Goal: Task Accomplishment & Management: Complete application form

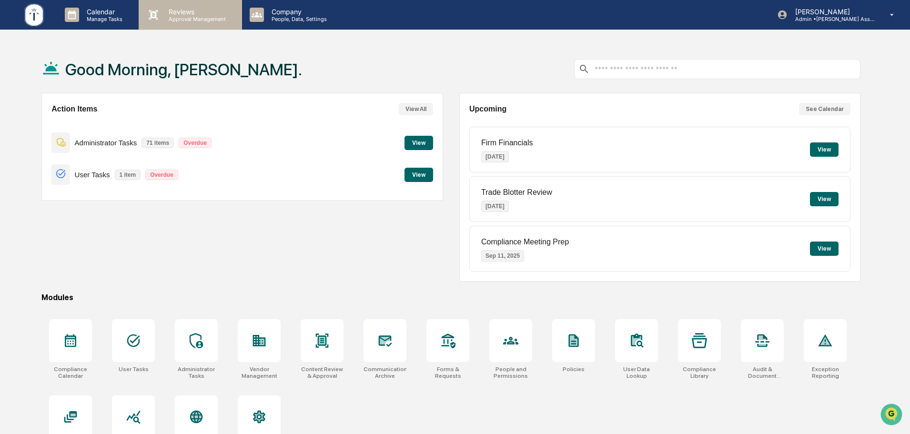
click at [186, 24] on div "Reviews Approval Management" at bounding box center [190, 15] width 103 height 30
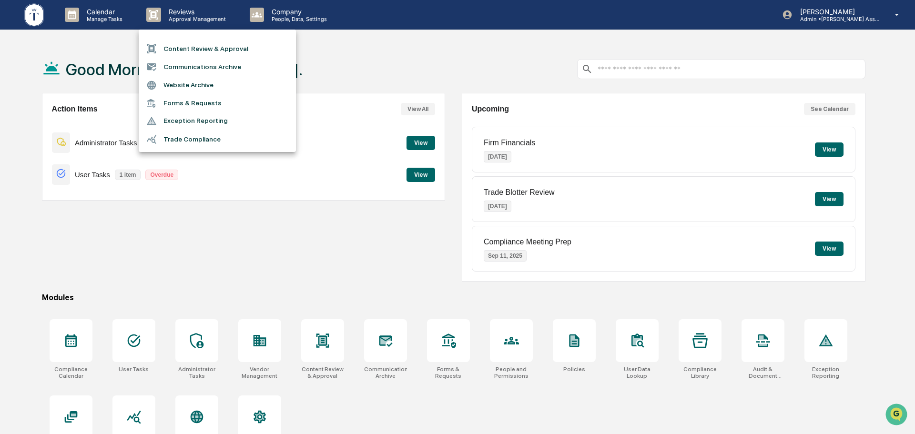
click at [224, 48] on li "Content Review & Approval" at bounding box center [217, 49] width 157 height 18
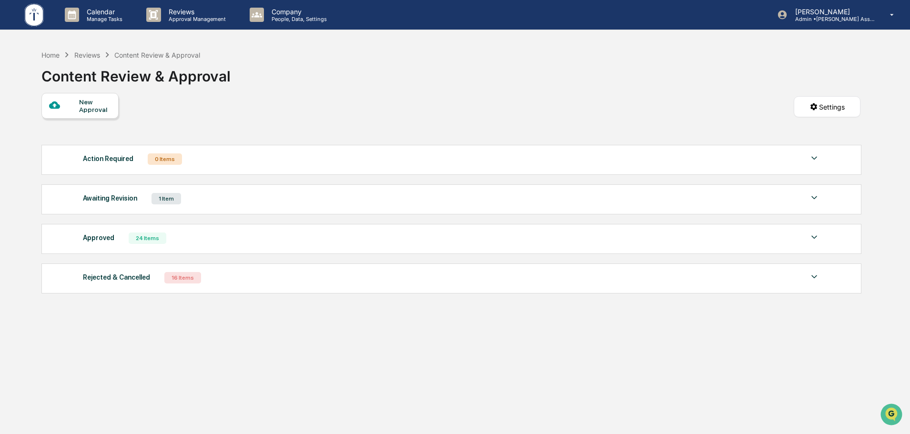
click at [91, 101] on div "New Approval" at bounding box center [95, 105] width 32 height 15
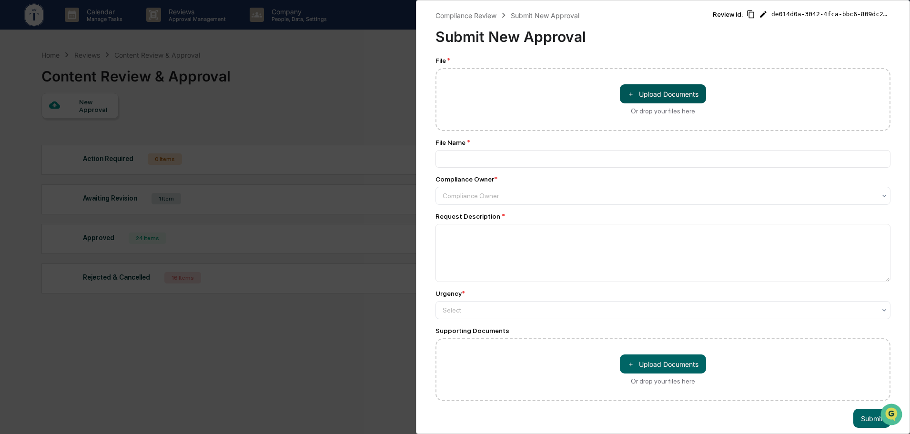
click at [665, 101] on button "＋ Upload Documents" at bounding box center [663, 93] width 86 height 19
type input "**********"
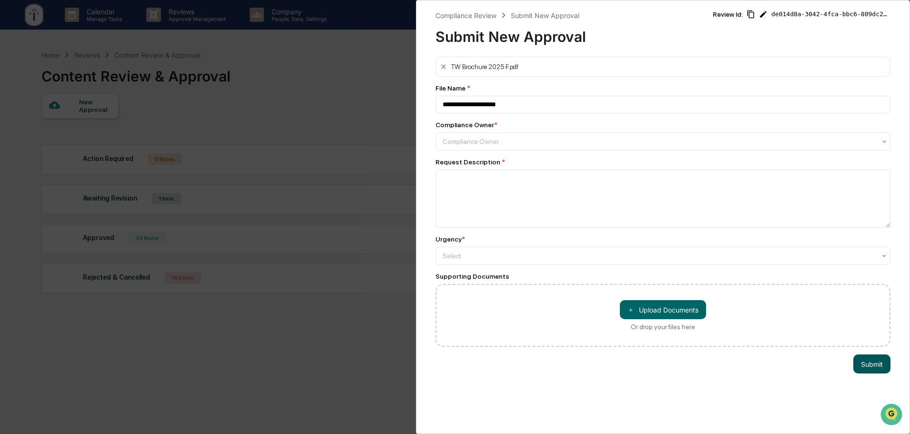
click at [871, 364] on button "Submit" at bounding box center [871, 363] width 37 height 19
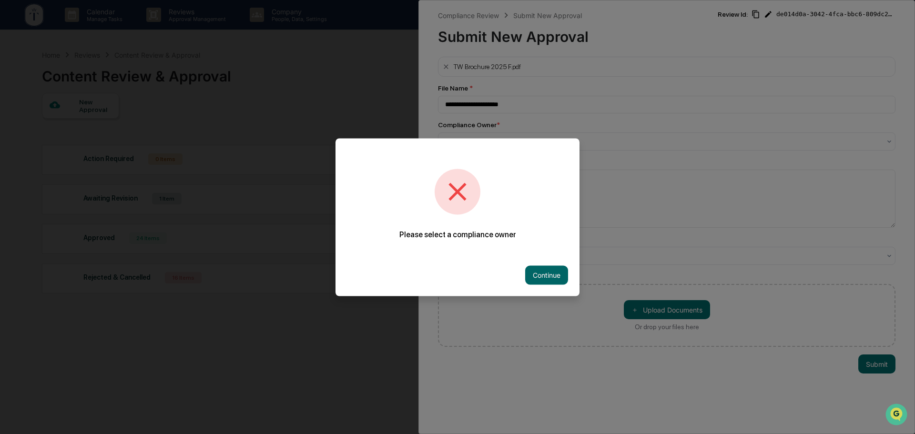
click at [537, 278] on button "Continue" at bounding box center [546, 274] width 43 height 19
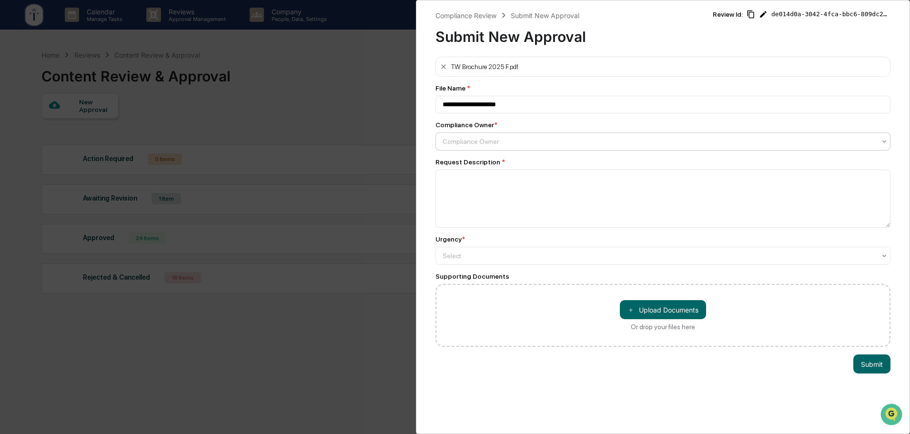
click at [472, 142] on div at bounding box center [659, 142] width 433 height 10
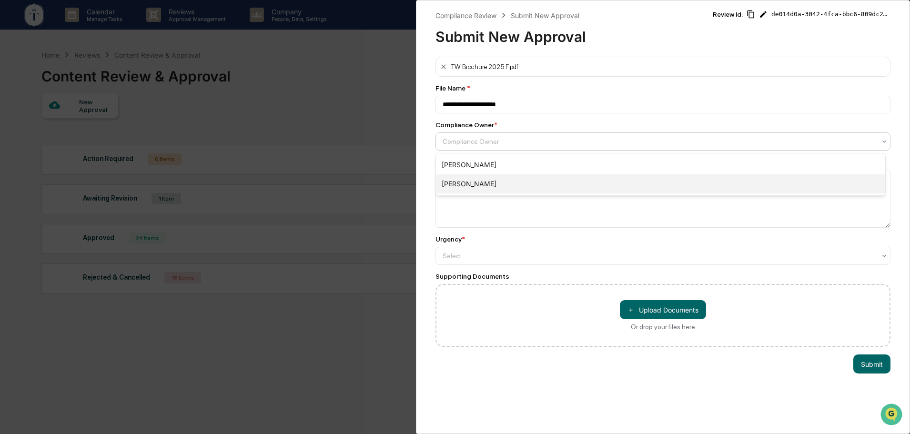
click at [483, 179] on div "[PERSON_NAME]" at bounding box center [660, 183] width 449 height 19
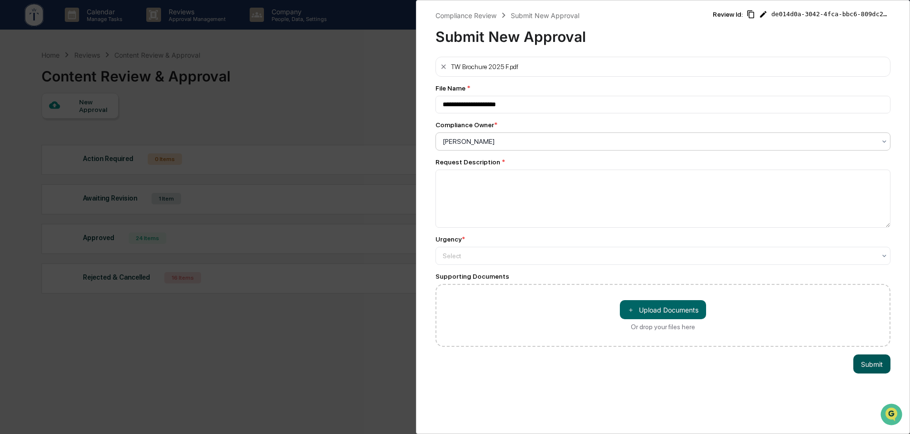
click at [867, 363] on button "Submit" at bounding box center [871, 363] width 37 height 19
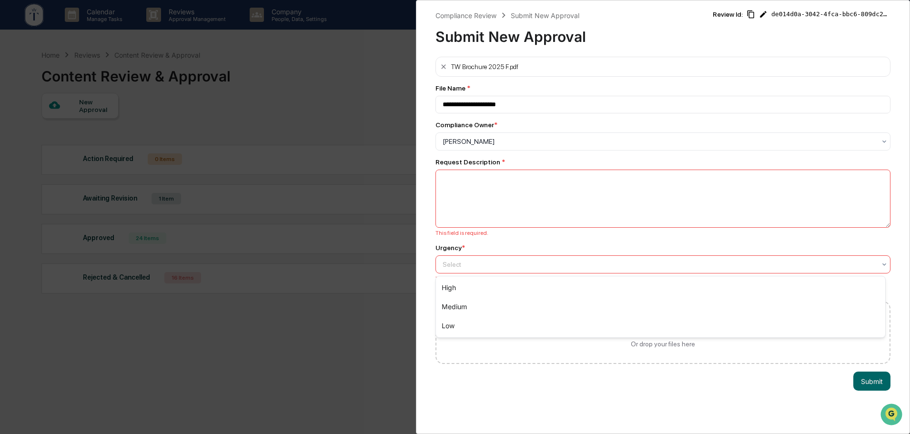
click at [486, 265] on div at bounding box center [659, 265] width 433 height 10
click at [474, 293] on div "High" at bounding box center [660, 287] width 449 height 19
click at [494, 206] on textarea at bounding box center [662, 199] width 455 height 58
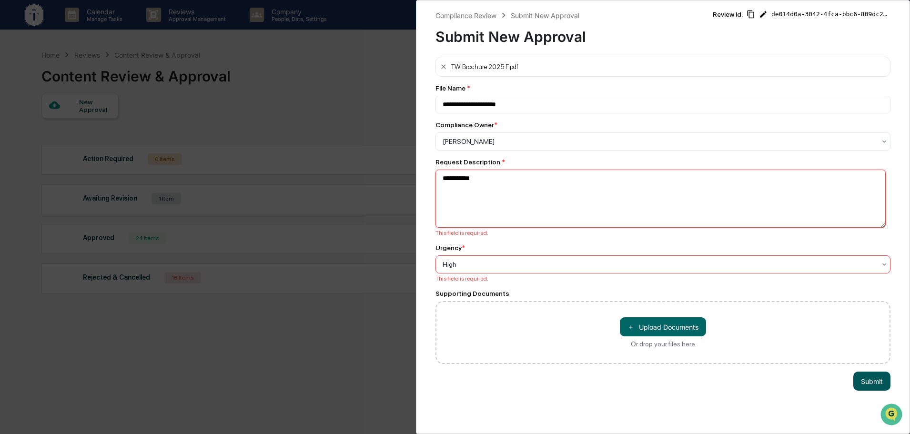
type textarea "**********"
click at [865, 382] on button "Submit" at bounding box center [871, 381] width 37 height 19
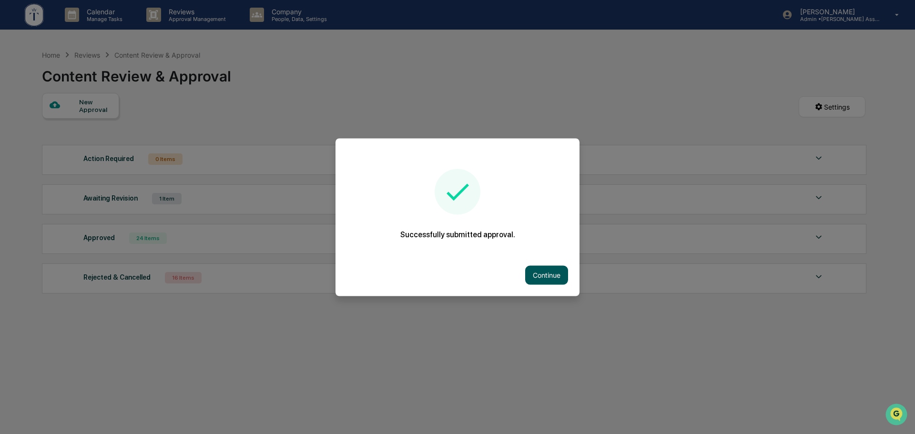
click at [545, 273] on button "Continue" at bounding box center [546, 274] width 43 height 19
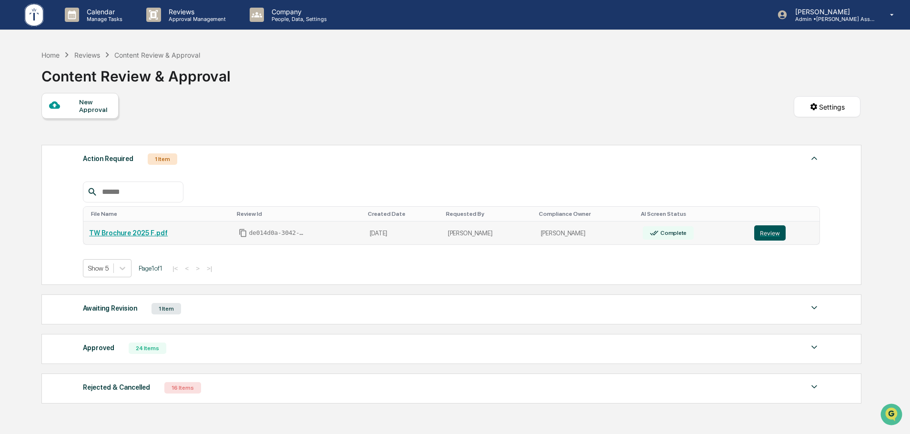
click at [763, 232] on button "Review" at bounding box center [769, 232] width 31 height 15
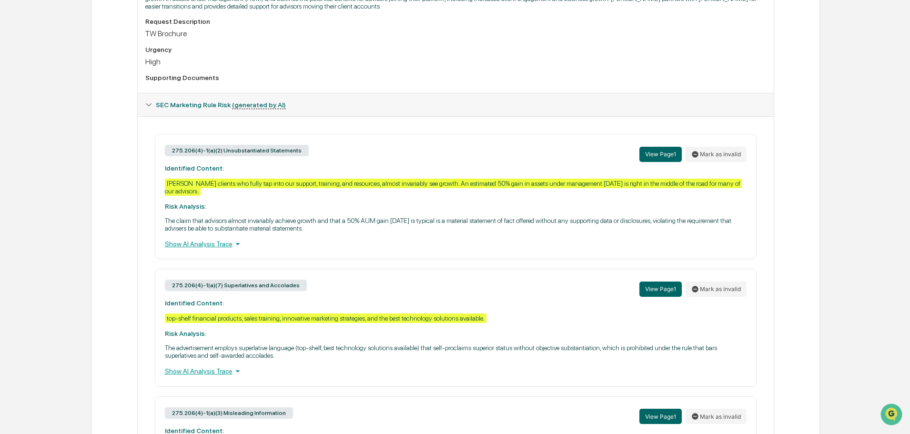
drag, startPoint x: 166, startPoint y: 180, endPoint x: 196, endPoint y: 192, distance: 32.5
click at [196, 192] on div "275.206(4)-1(a)(2) Unsubstantiated Statements View Page 1 Mark as invalid Ident…" at bounding box center [456, 196] width 602 height 125
drag, startPoint x: 811, startPoint y: 221, endPoint x: 709, endPoint y: 226, distance: 102.6
click at [811, 221] on div "Review Comments Actions Activity Log Created By: ‎ ‎ MN Mike Nordby Assigned To…" at bounding box center [455, 225] width 729 height 900
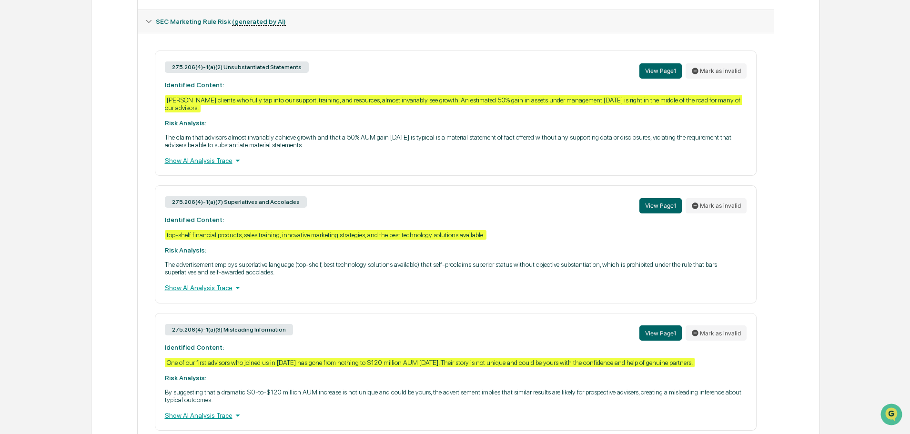
scroll to position [401, 0]
drag, startPoint x: 164, startPoint y: 97, endPoint x: 191, endPoint y: 109, distance: 29.5
click at [191, 109] on div "275.206(4)-1(a)(2) Unsubstantiated Statements View Page 1 Mark as invalid Ident…" at bounding box center [456, 113] width 602 height 125
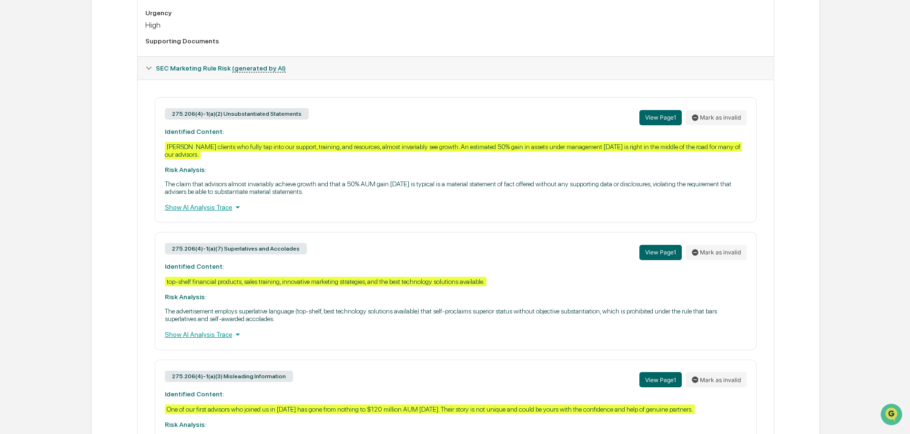
scroll to position [321, 0]
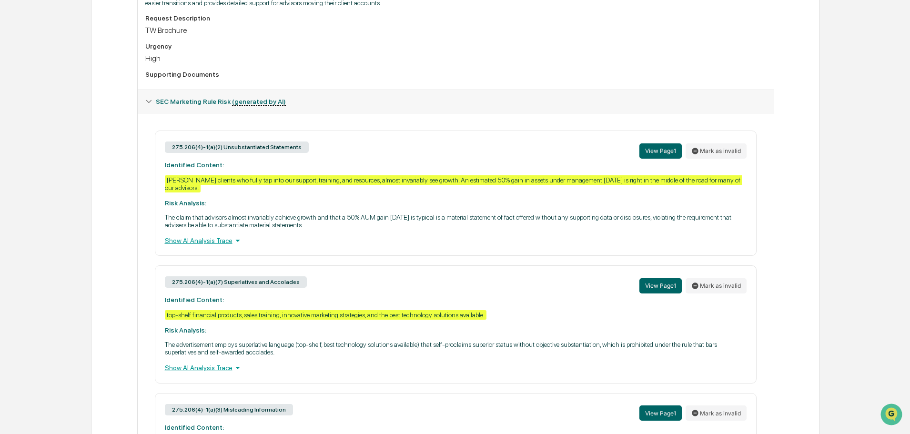
copy div "Tucker clients who fully tap into our support, training, and resources, almost …"
click at [192, 242] on div "Show AI Analysis Trace" at bounding box center [456, 240] width 582 height 10
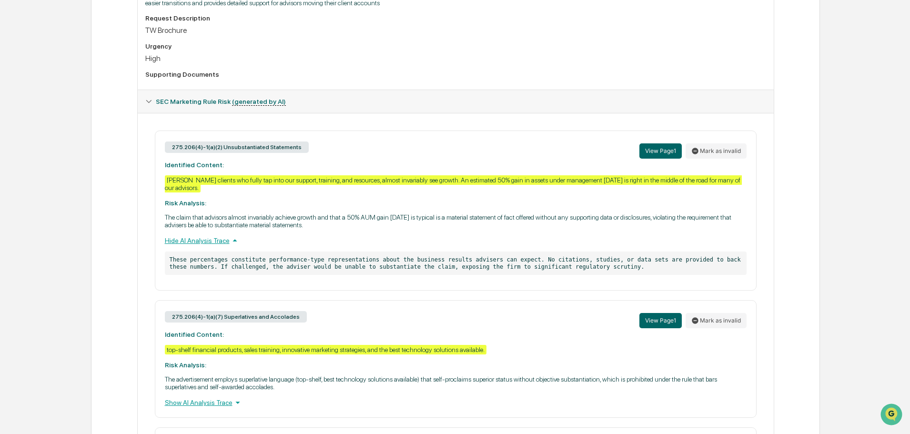
click at [197, 239] on div "Hide AI Analysis Trace" at bounding box center [456, 240] width 582 height 10
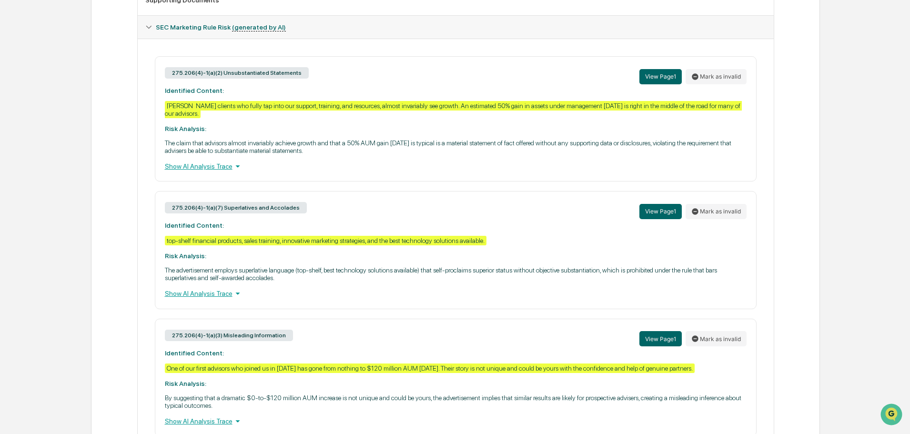
scroll to position [401, 0]
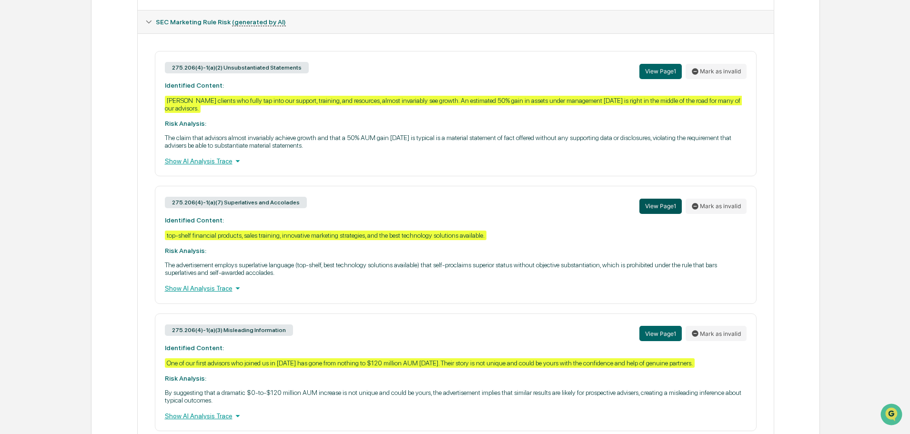
click at [646, 210] on button "View Page 1" at bounding box center [660, 206] width 42 height 15
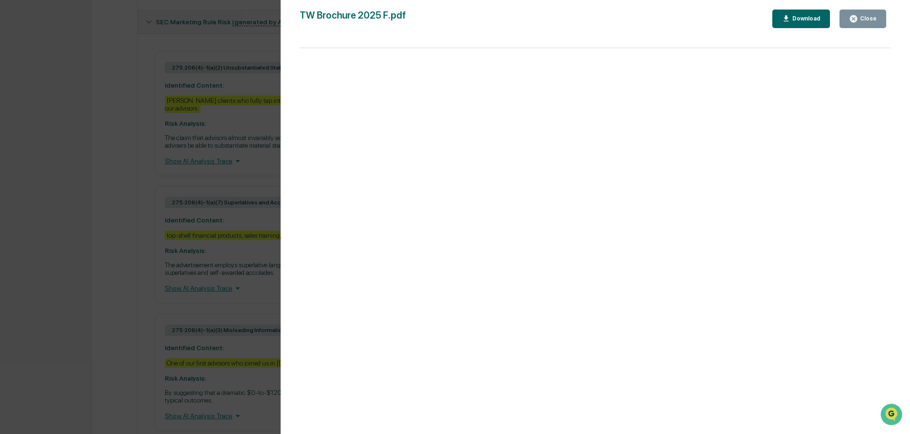
click at [221, 232] on div "Version History 09/09/2025, 01:42 PM Mike Nordby TW Brochure 2025 F.pdf Close D…" at bounding box center [455, 217] width 910 height 434
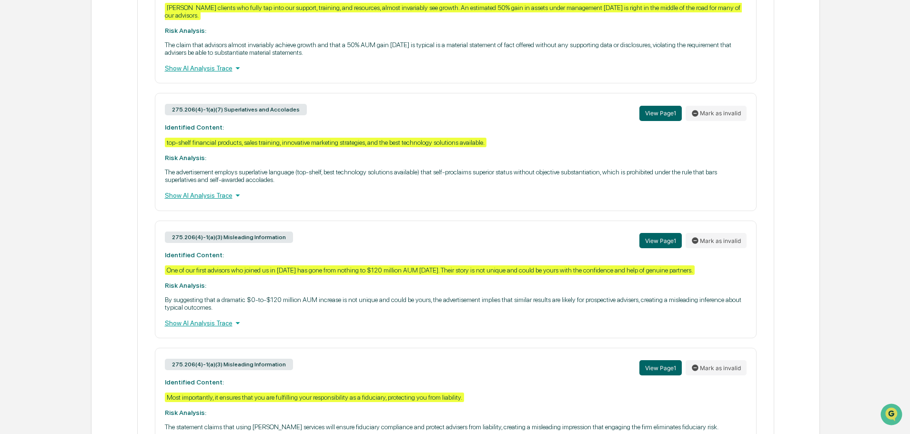
scroll to position [559, 0]
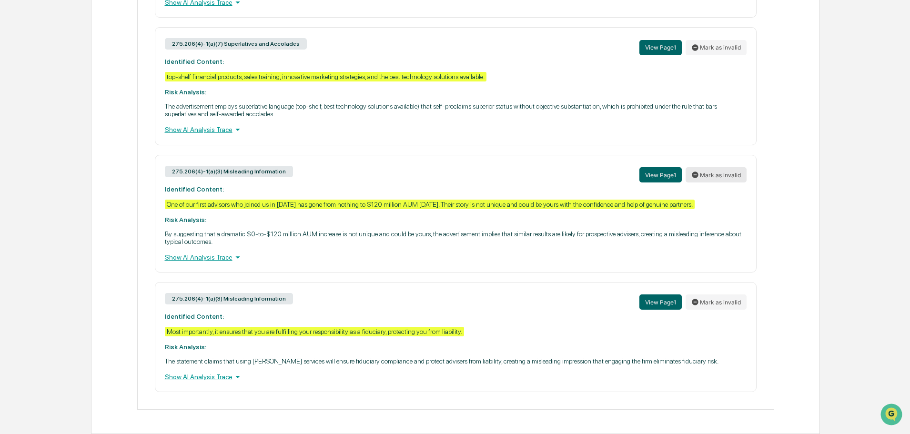
click at [719, 177] on button "Mark as invalid" at bounding box center [716, 174] width 61 height 15
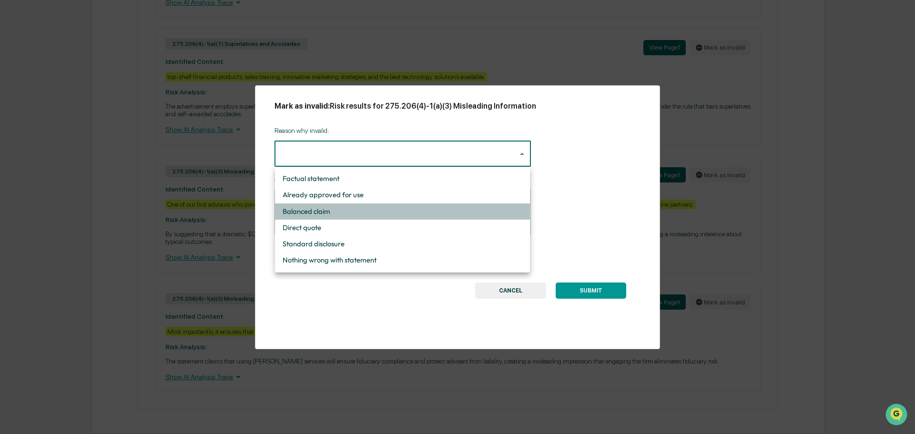
click at [345, 212] on li "Balanced claim" at bounding box center [402, 211] width 255 height 16
type input "**********"
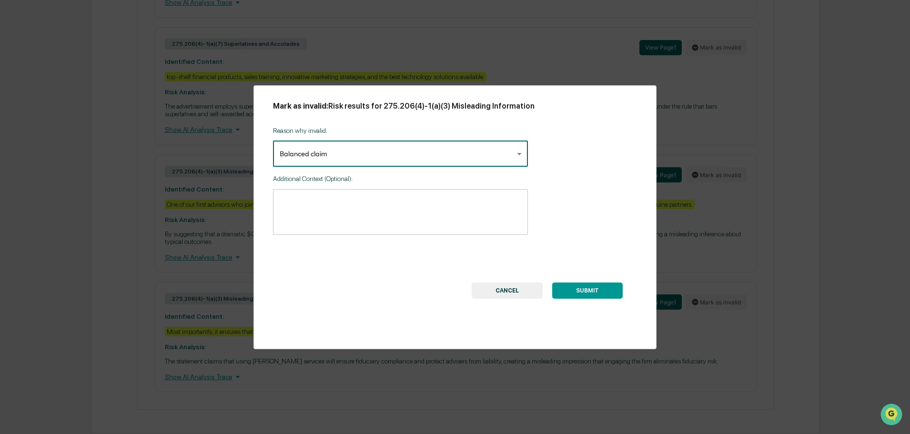
click at [352, 203] on textarea at bounding box center [401, 212] width 242 height 30
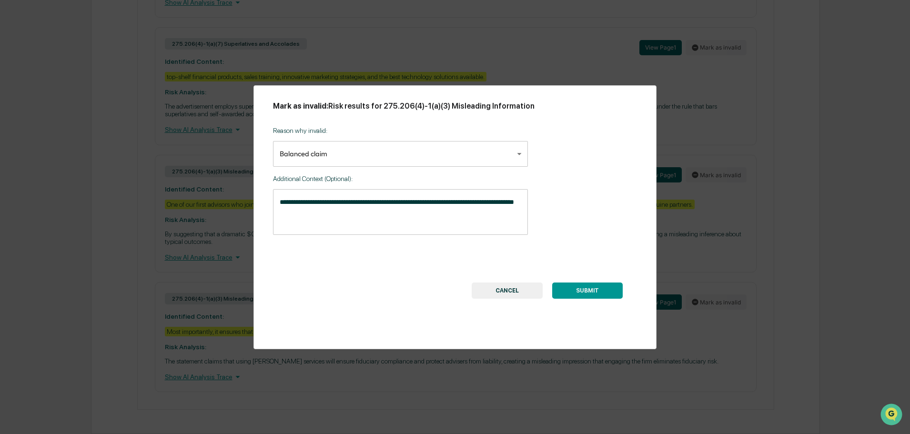
drag, startPoint x: 585, startPoint y: 293, endPoint x: 381, endPoint y: 233, distance: 212.3
click at [401, 239] on div "**********" at bounding box center [454, 217] width 403 height 264
click at [374, 201] on textarea "**********" at bounding box center [401, 212] width 242 height 30
type textarea "**********"
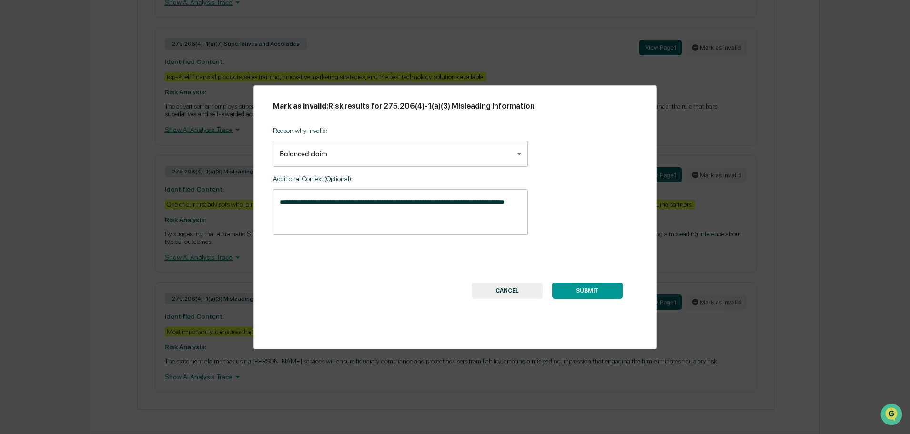
click at [584, 290] on button "SUBMIT" at bounding box center [587, 291] width 71 height 16
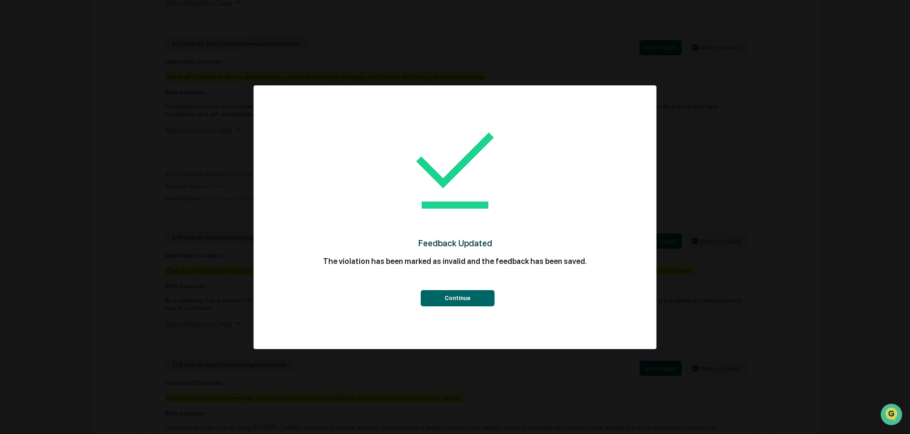
click at [466, 296] on button "Continue" at bounding box center [458, 298] width 74 height 16
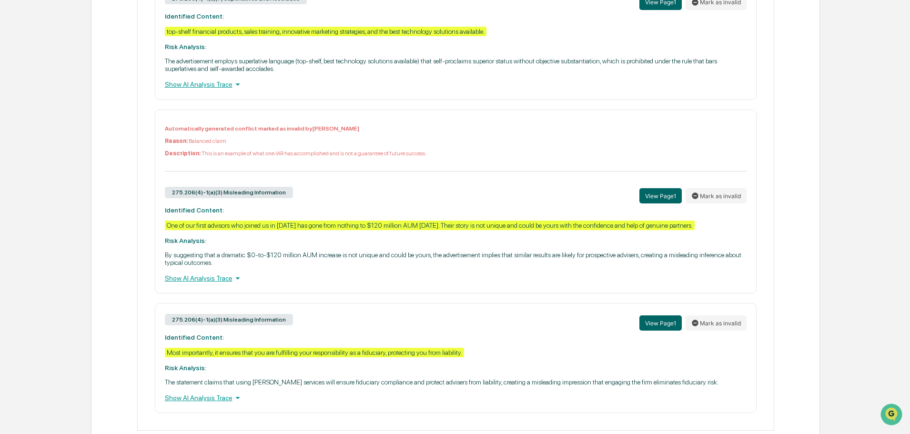
scroll to position [626, 0]
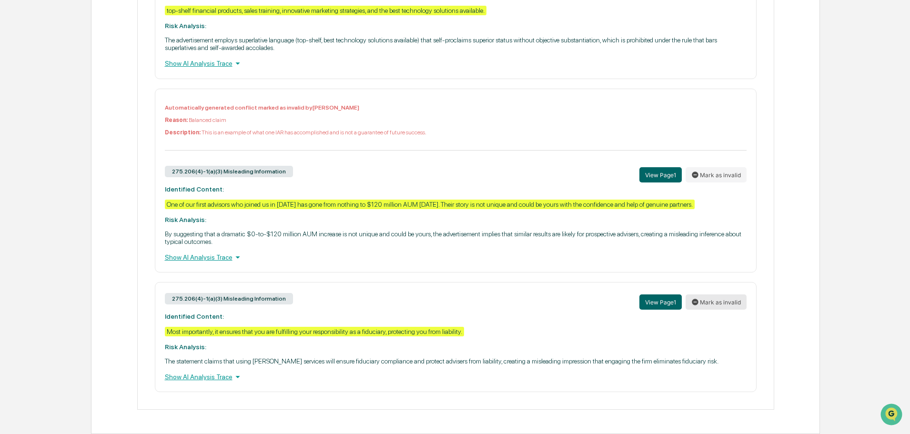
click at [711, 305] on button "Mark as invalid" at bounding box center [716, 301] width 61 height 15
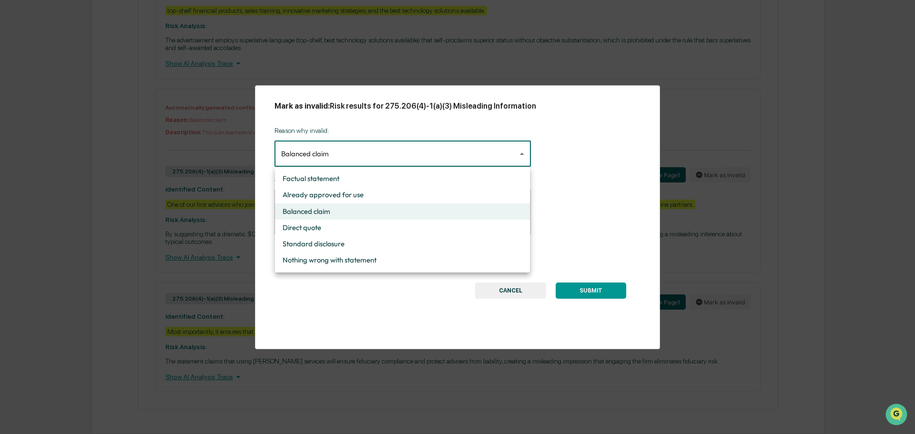
click at [344, 259] on li "Nothing wrong with statement" at bounding box center [402, 260] width 255 height 16
type input "**********"
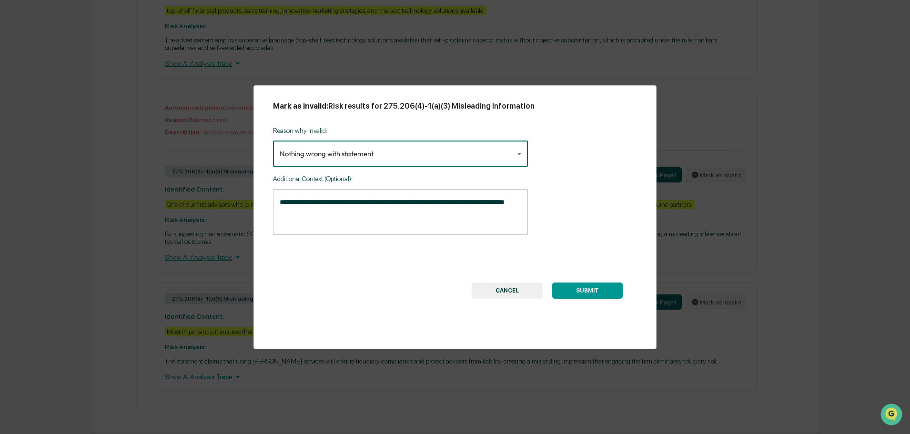
click at [345, 217] on textarea "**********" at bounding box center [401, 212] width 242 height 30
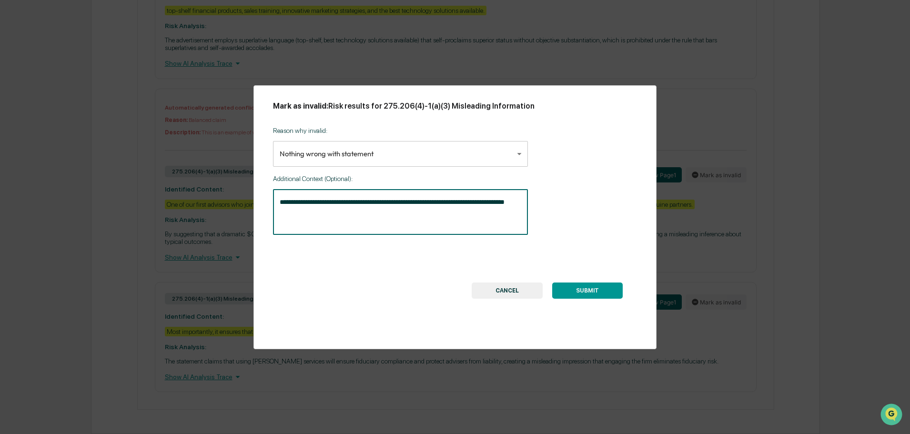
click at [345, 217] on textarea "**********" at bounding box center [401, 212] width 242 height 30
click at [602, 283] on button "SUBMIT" at bounding box center [587, 291] width 71 height 16
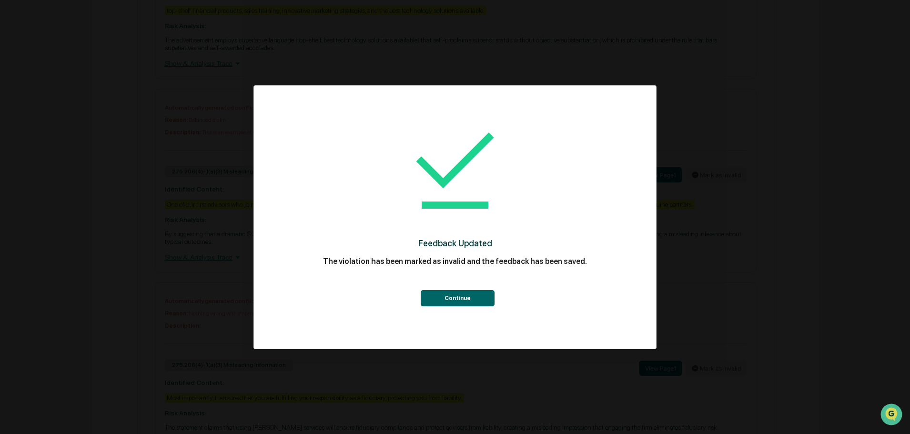
click at [457, 294] on button "Continue" at bounding box center [458, 298] width 74 height 16
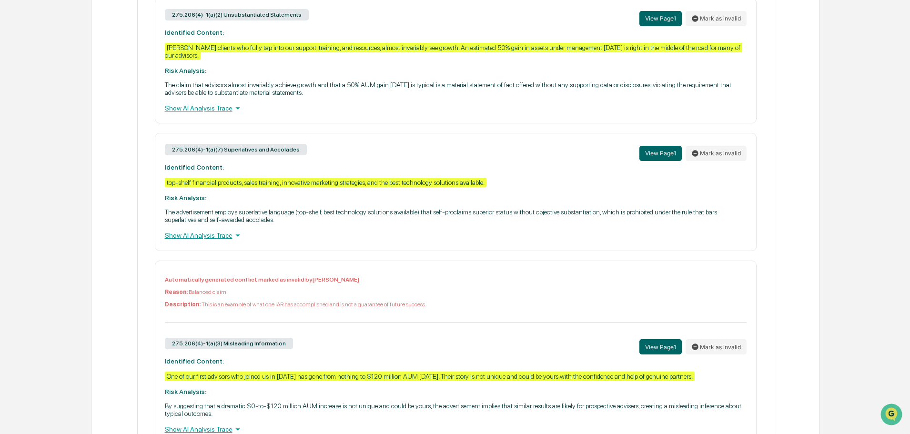
scroll to position [374, 0]
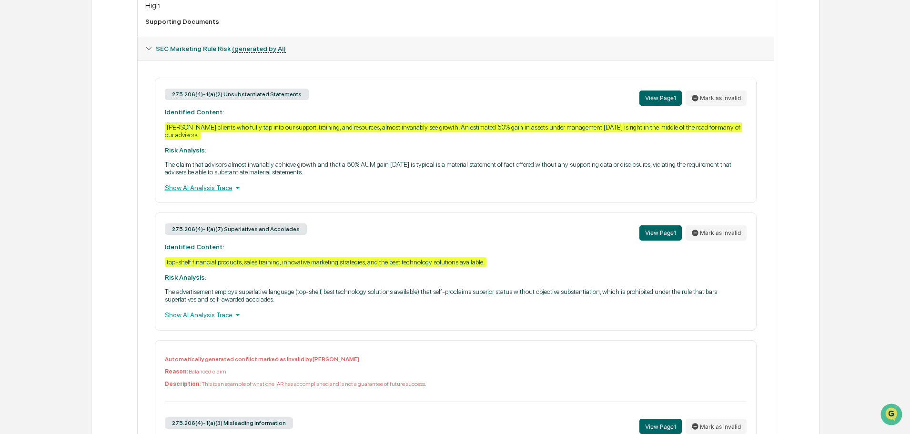
click at [391, 259] on div "top-shelf financial products, sales training, innovative marketing strategies, …" at bounding box center [326, 262] width 322 height 10
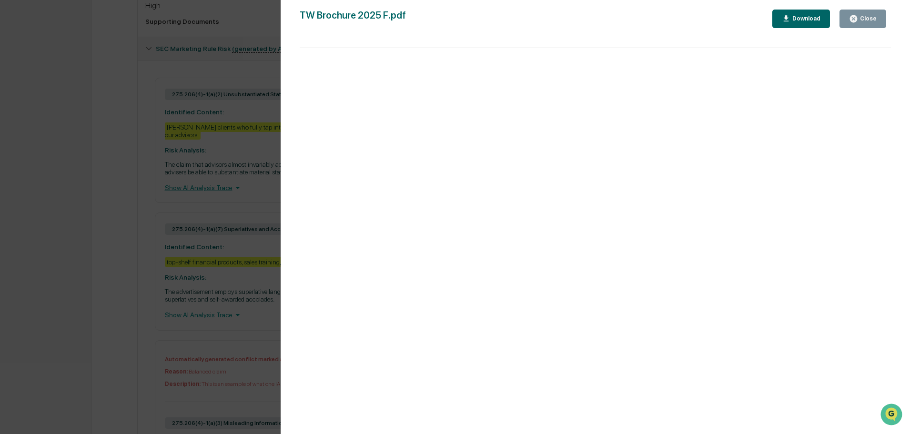
click at [242, 206] on div "Version History 09/09/2025, 01:42 PM Mike Nordby TW Brochure 2025 F.pdf Close D…" at bounding box center [455, 217] width 910 height 434
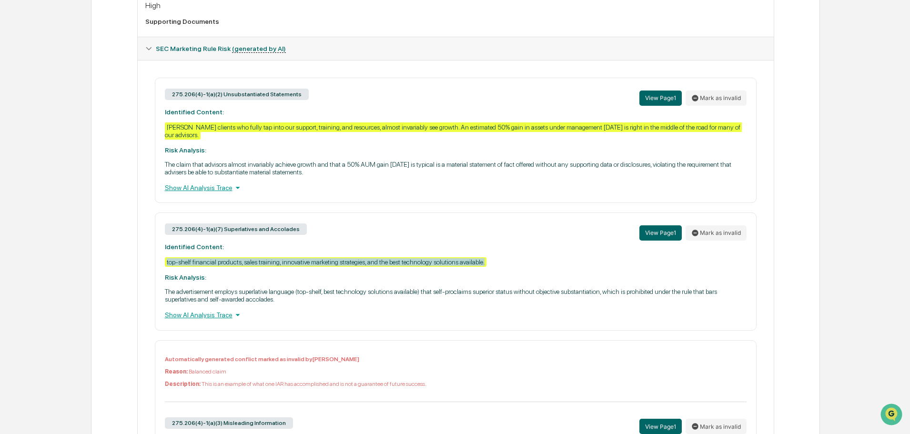
drag, startPoint x: 167, startPoint y: 262, endPoint x: 487, endPoint y: 262, distance: 320.1
click at [487, 262] on div "275.206(4)-1(a)(7) Superlatives and Accolades View Page 1 Mark as invalid Ident…" at bounding box center [456, 271] width 602 height 118
click at [484, 262] on div "275.206(4)-1(a)(7) Superlatives and Accolades View Page 1 Mark as invalid Ident…" at bounding box center [456, 271] width 602 height 118
click at [487, 261] on div "275.206(4)-1(a)(7) Superlatives and Accolades View Page 1 Mark as invalid Ident…" at bounding box center [456, 271] width 602 height 118
copy div "top-shelf financial products, sales training, innovative marketing strategies, …"
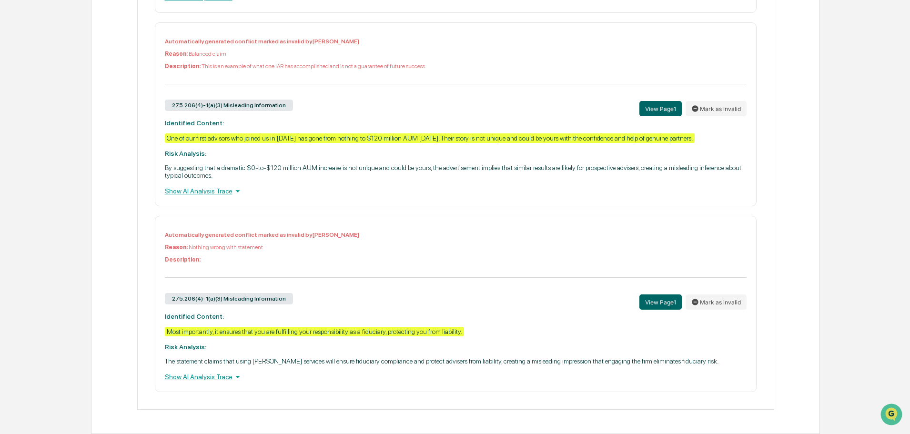
scroll to position [612, 0]
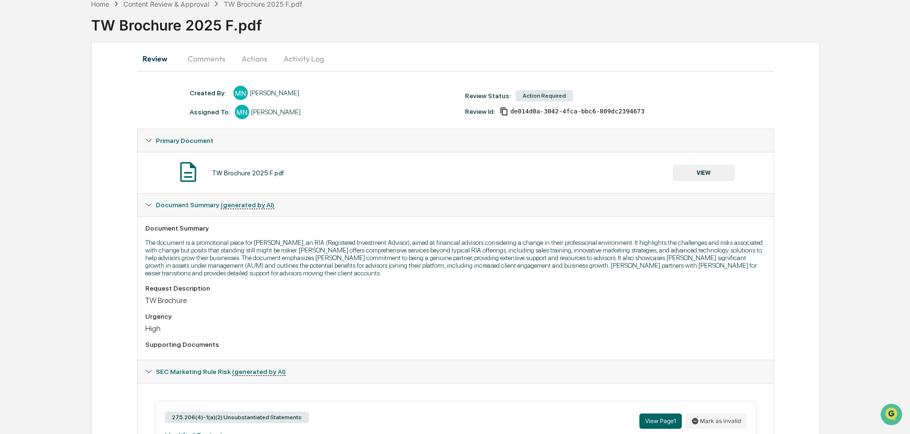
scroll to position [0, 0]
